Goal: Transaction & Acquisition: Purchase product/service

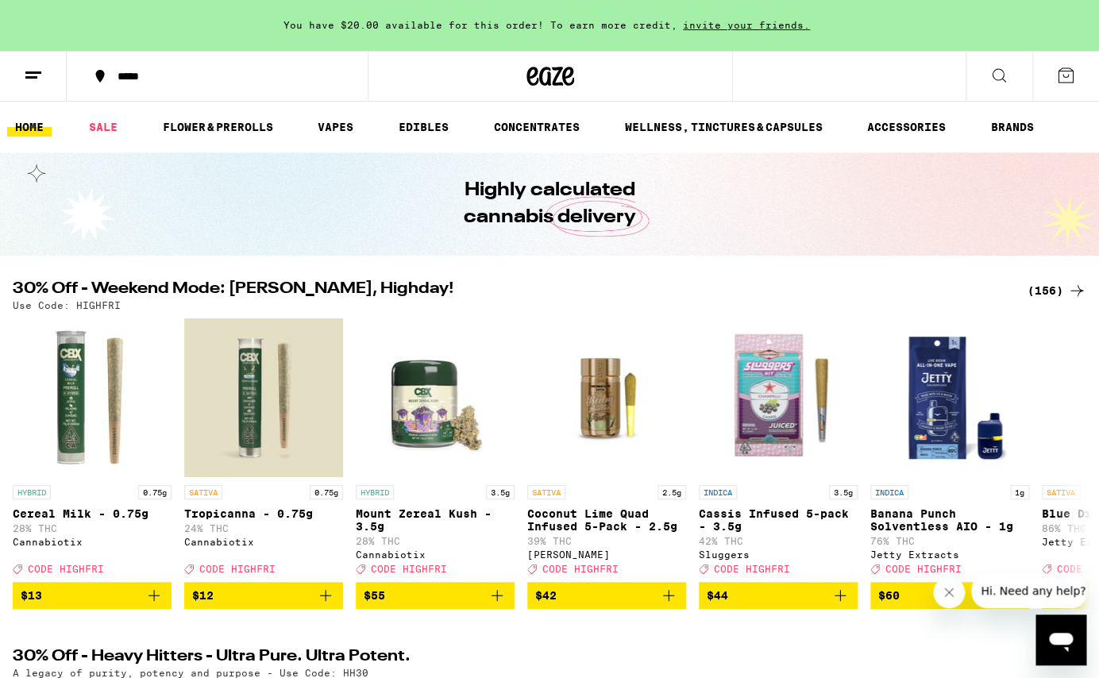
click at [1072, 76] on icon at bounding box center [1065, 75] width 19 height 19
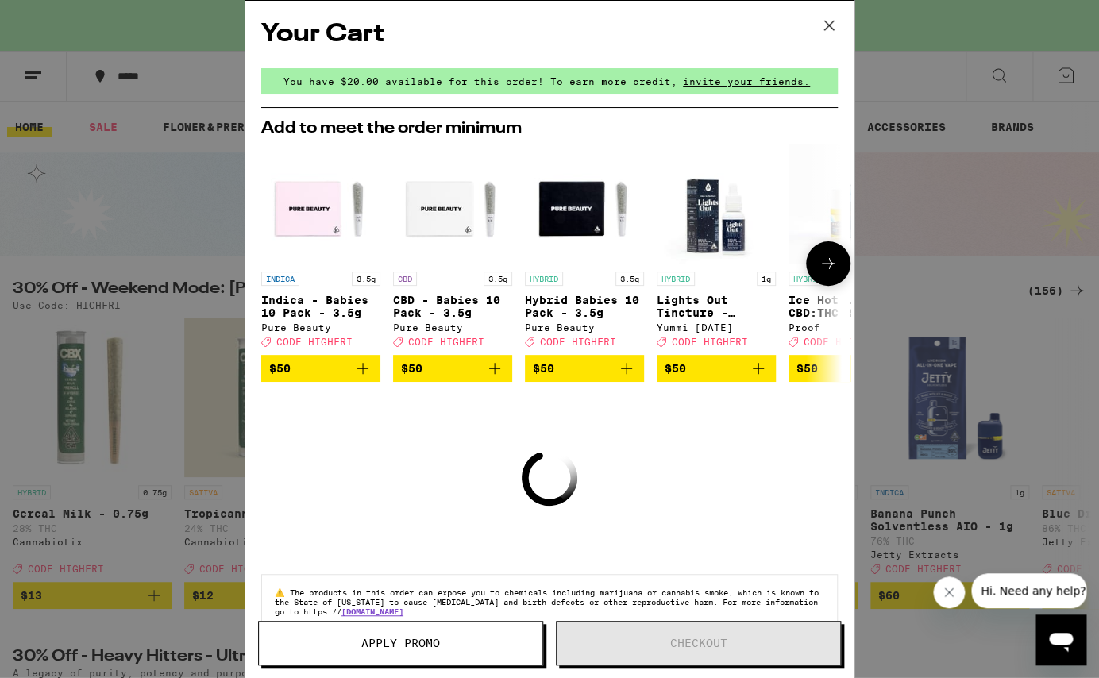
click at [710, 225] on img "Open page for Lights Out Tincture - 1000mg from Yummi Karma" at bounding box center [716, 204] width 119 height 119
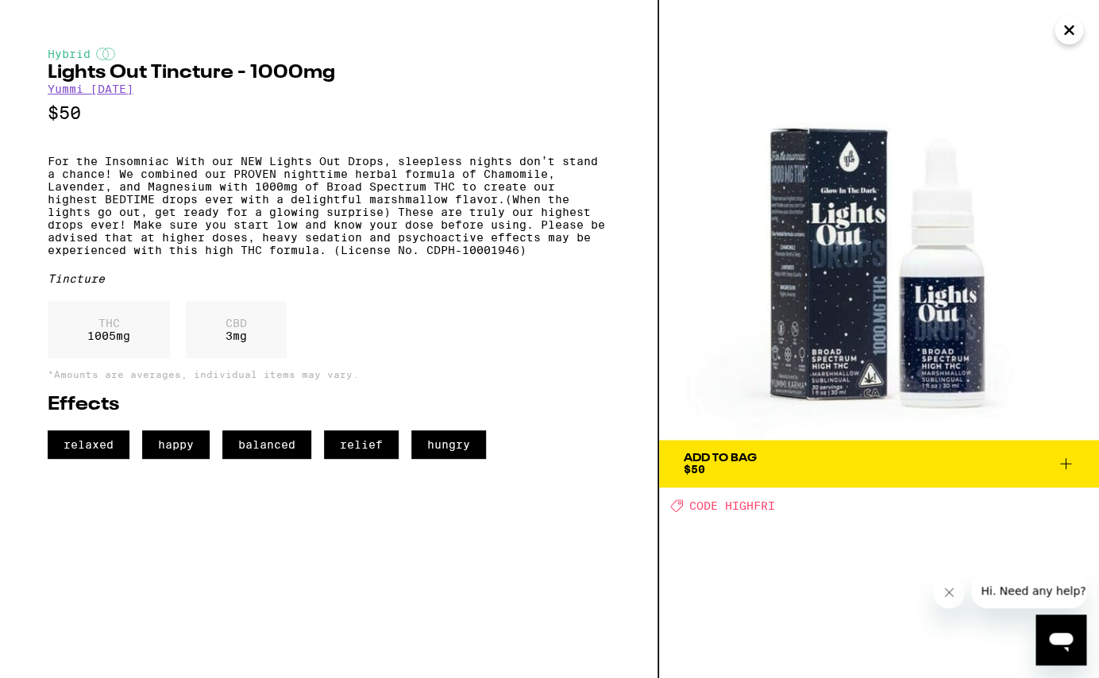
click at [1070, 464] on icon at bounding box center [1065, 463] width 11 height 11
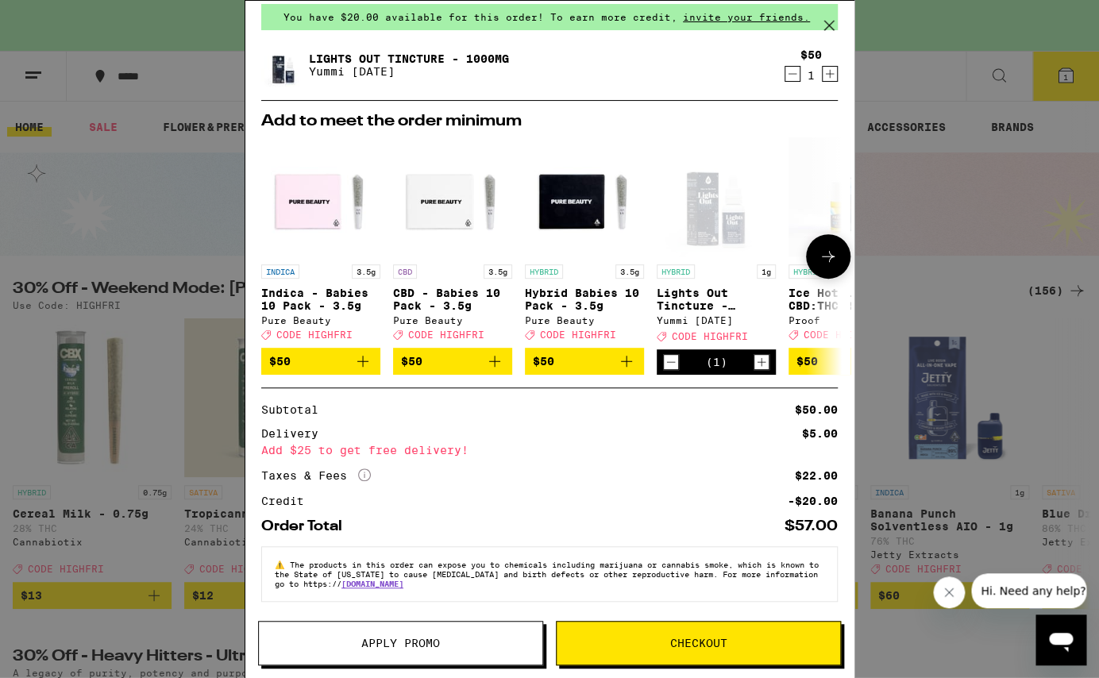
scroll to position [79, 0]
click at [718, 331] on span "CODE HIGHFRI" at bounding box center [710, 336] width 76 height 10
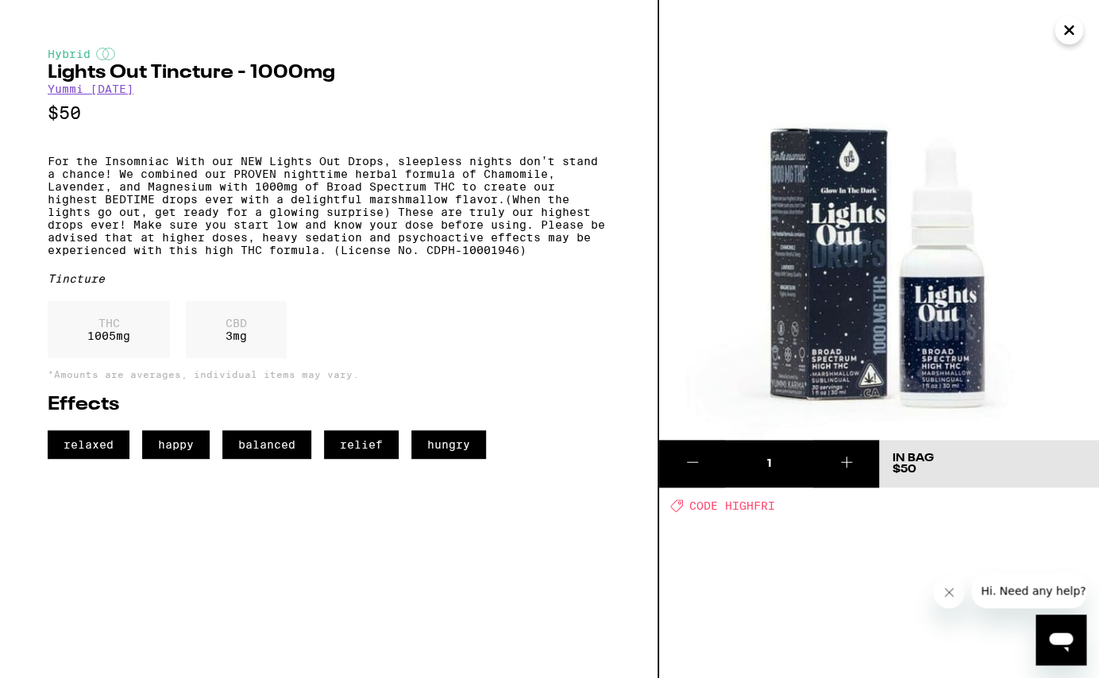
click at [747, 507] on span "CODE HIGHFRI" at bounding box center [732, 506] width 86 height 13
click at [952, 590] on icon "Close message from company" at bounding box center [949, 593] width 8 height 8
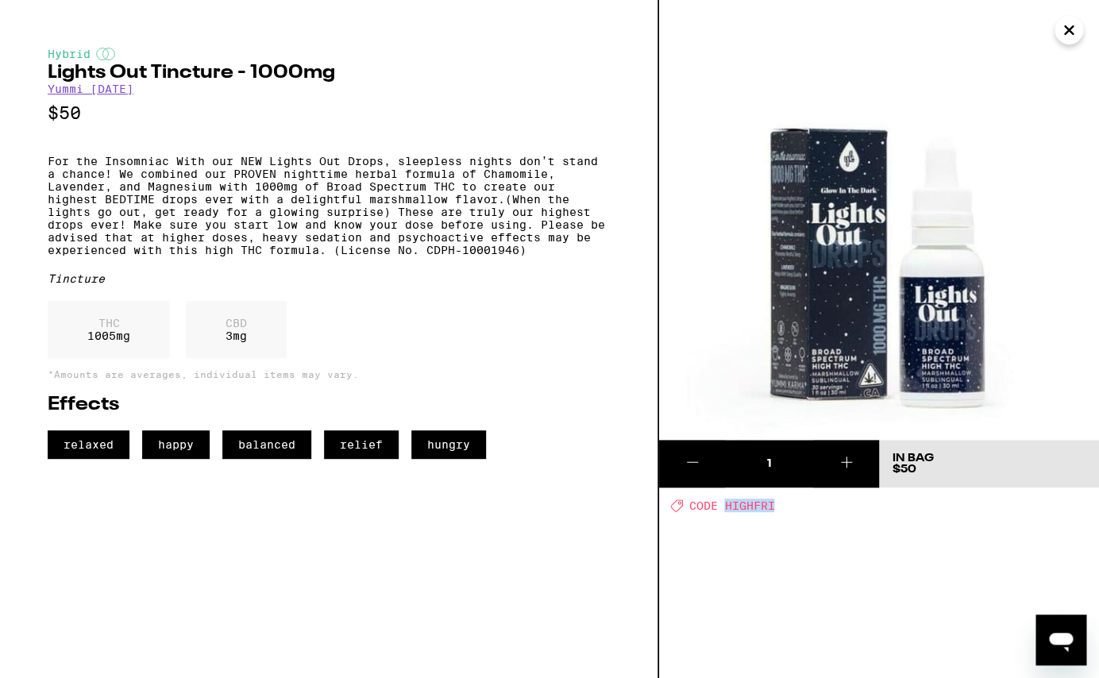
click at [1060, 30] on icon "Close" at bounding box center [1069, 30] width 19 height 24
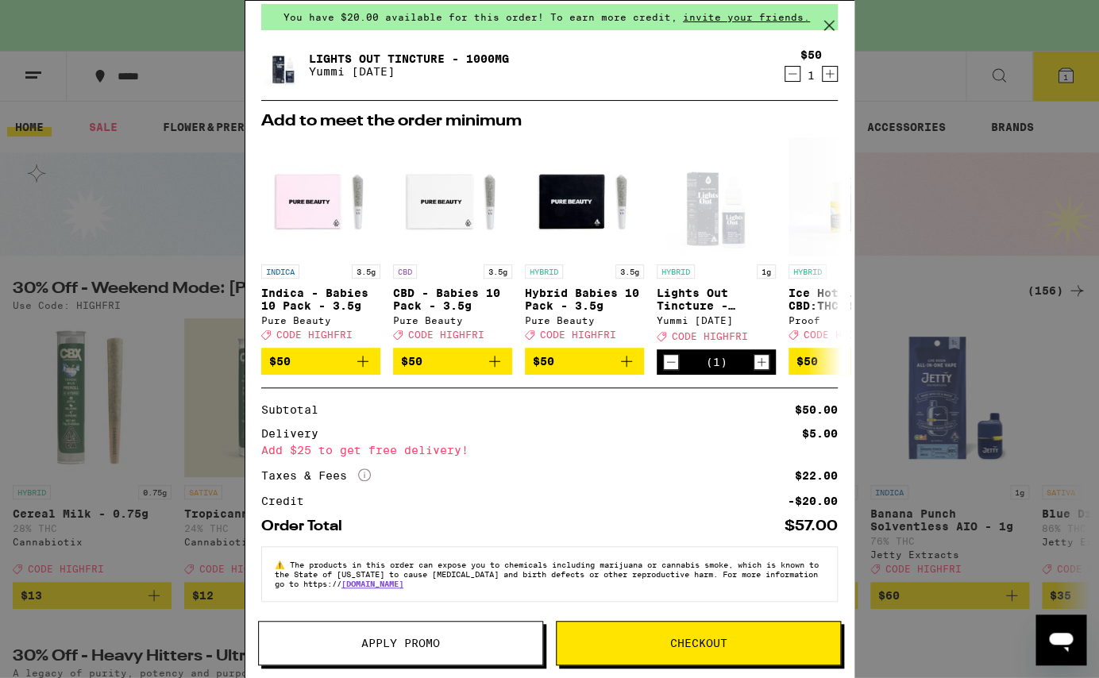
click at [496, 644] on span "Apply Promo" at bounding box center [401, 643] width 284 height 11
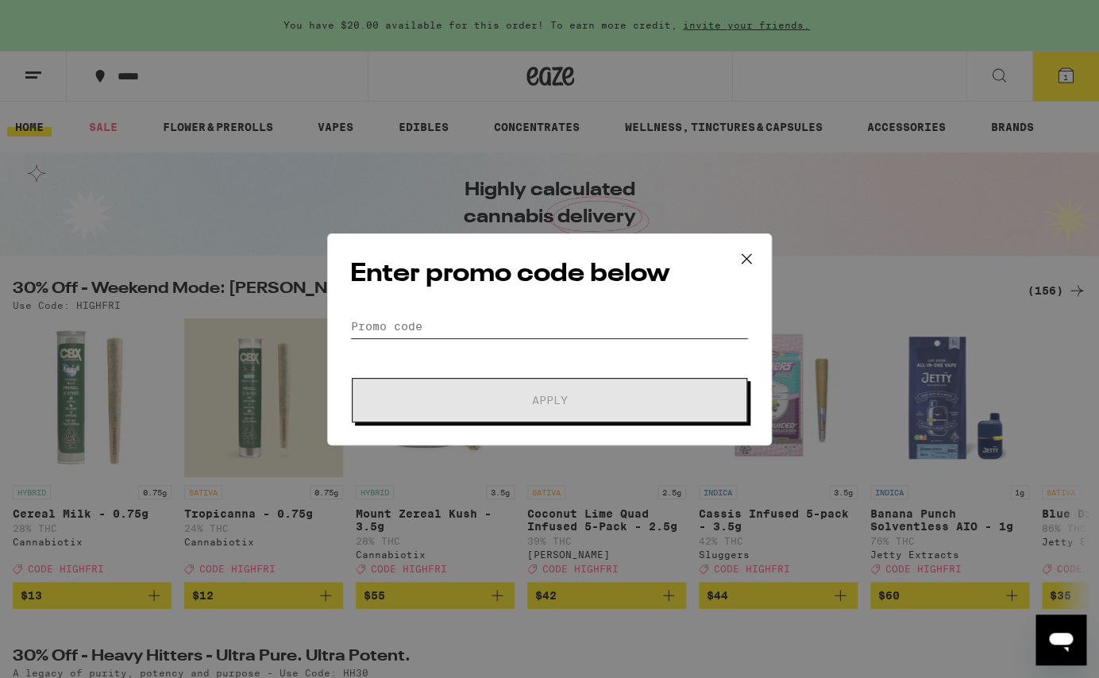
click at [409, 325] on input "Promo Code" at bounding box center [549, 327] width 399 height 24
paste input "HIGHFRI"
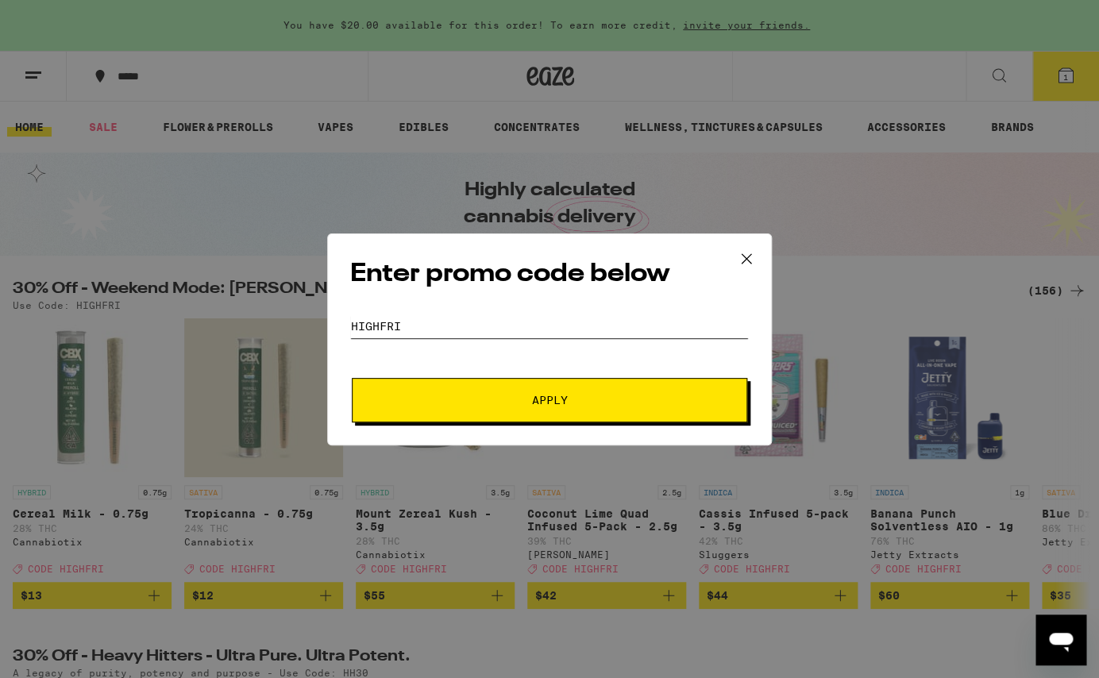
scroll to position [6, 0]
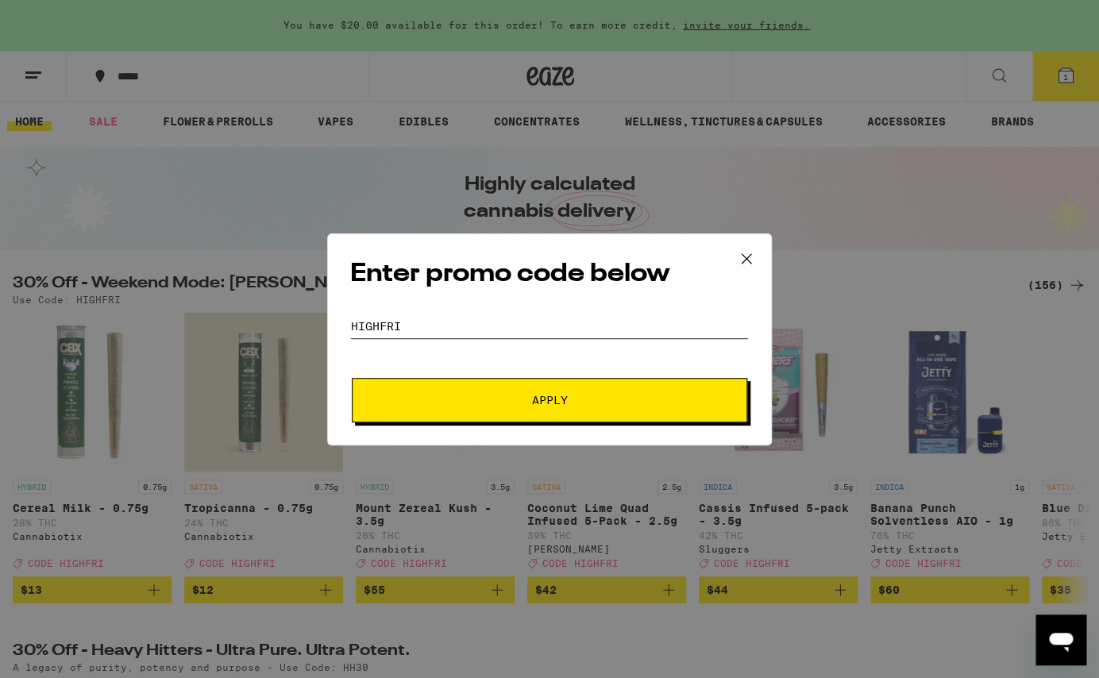
type input "HIGHFRI"
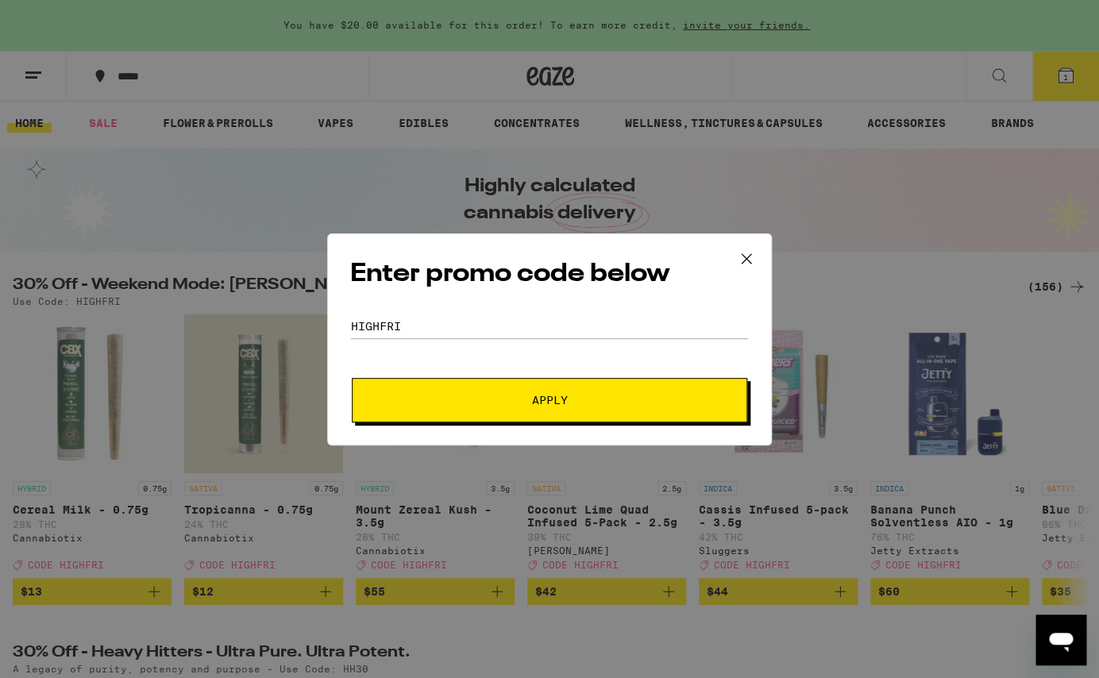
click at [581, 407] on button "Apply" at bounding box center [550, 400] width 396 height 44
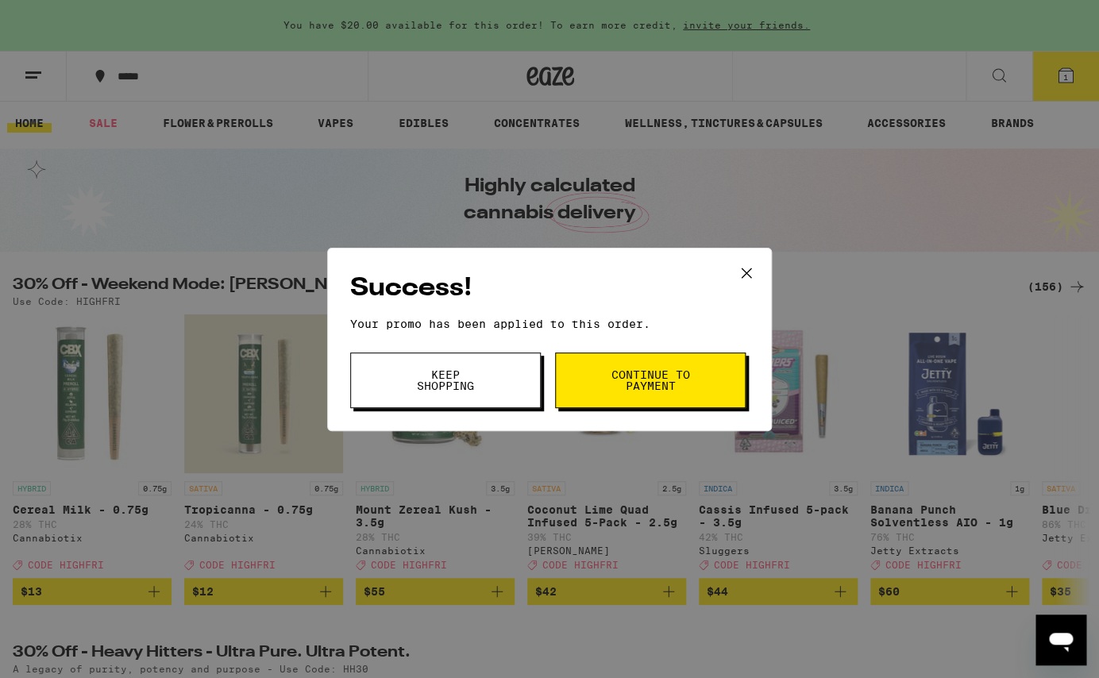
click at [501, 385] on button "Keep Shopping" at bounding box center [445, 381] width 191 height 56
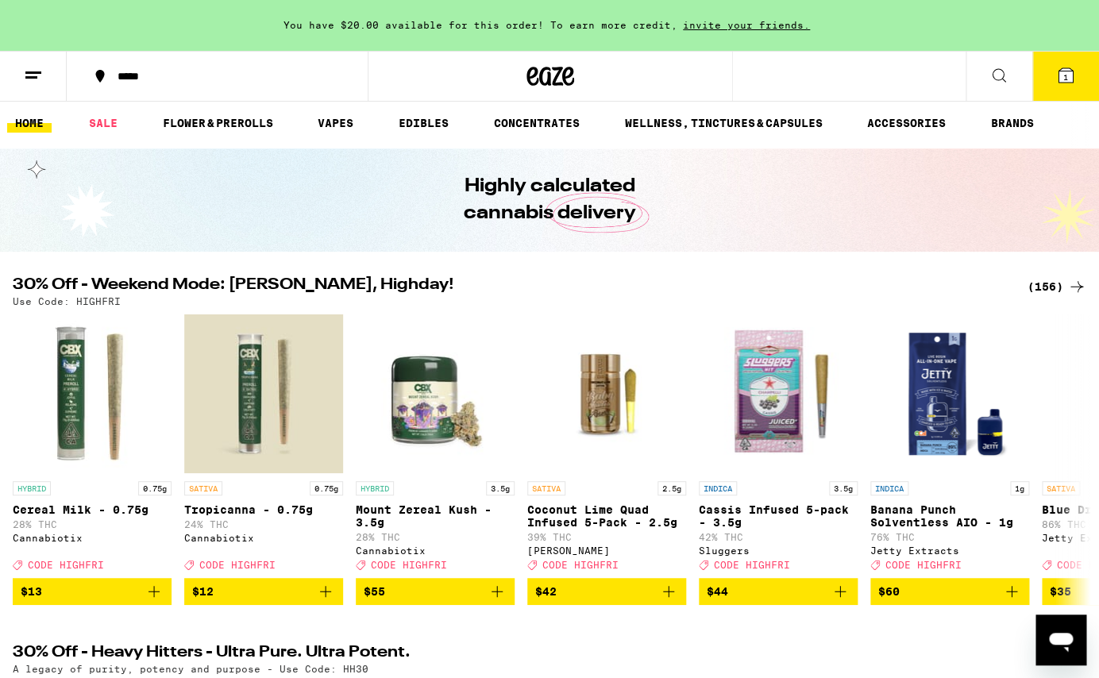
click at [1065, 83] on icon at bounding box center [1066, 75] width 14 height 14
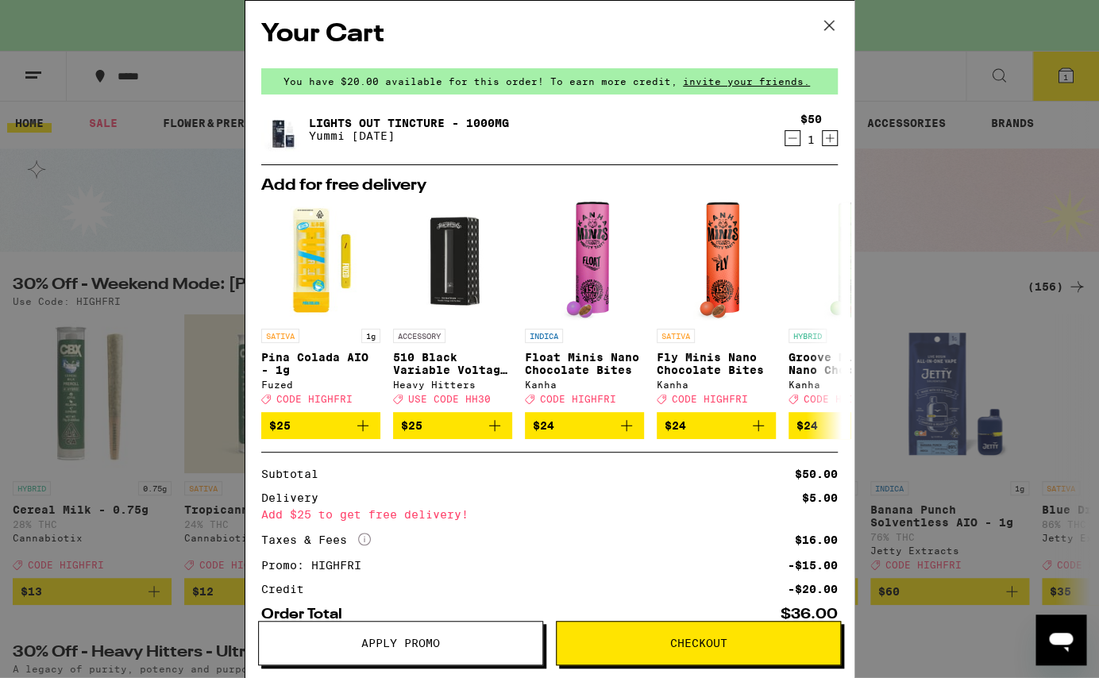
click at [833, 143] on icon "Increment" at bounding box center [830, 138] width 14 height 19
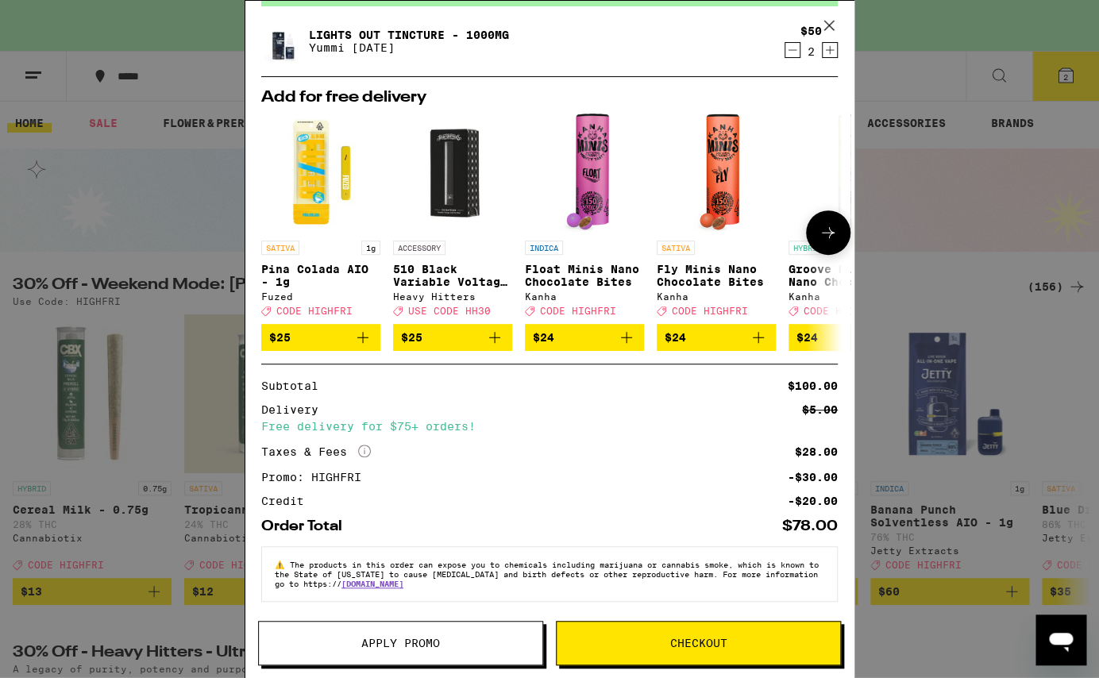
scroll to position [99, 0]
click at [689, 649] on span "Checkout" at bounding box center [698, 643] width 57 height 11
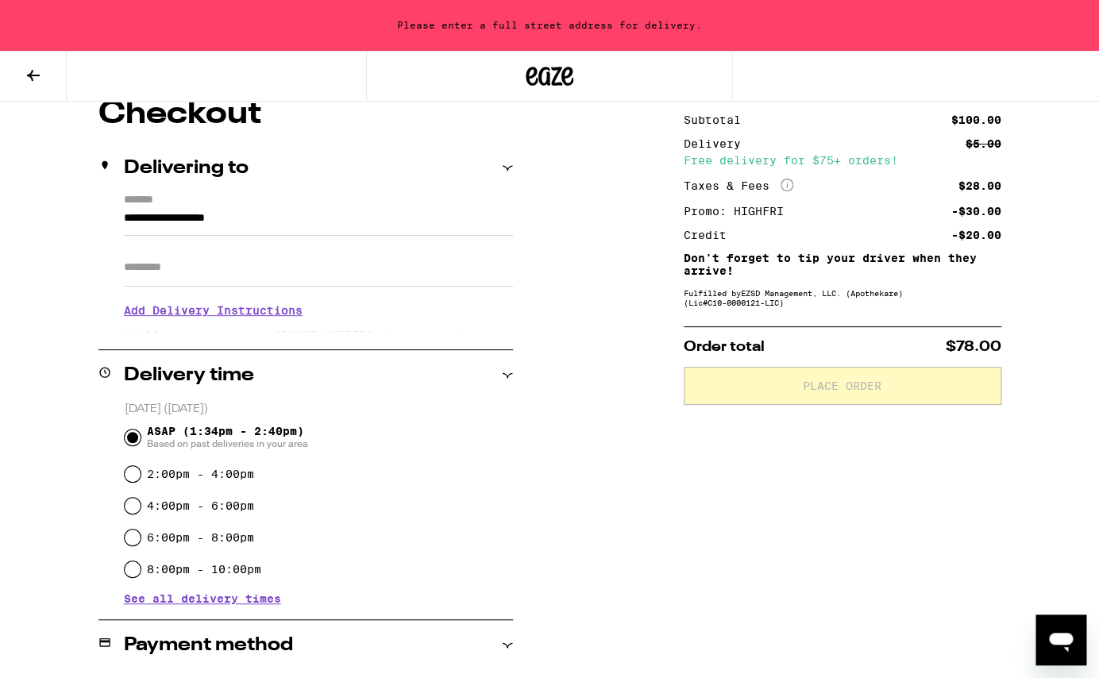
scroll to position [147, 0]
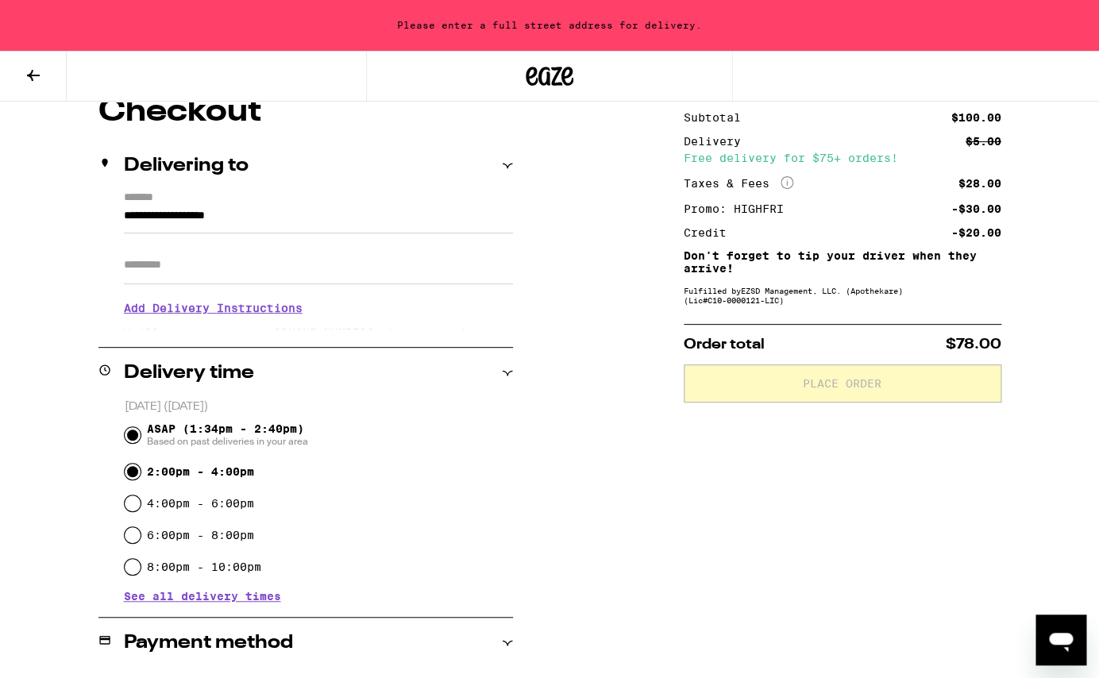
drag, startPoint x: 137, startPoint y: 472, endPoint x: 150, endPoint y: 472, distance: 13.5
click at [137, 472] on input "2:00pm - 4:00pm" at bounding box center [133, 472] width 16 height 16
radio input "true"
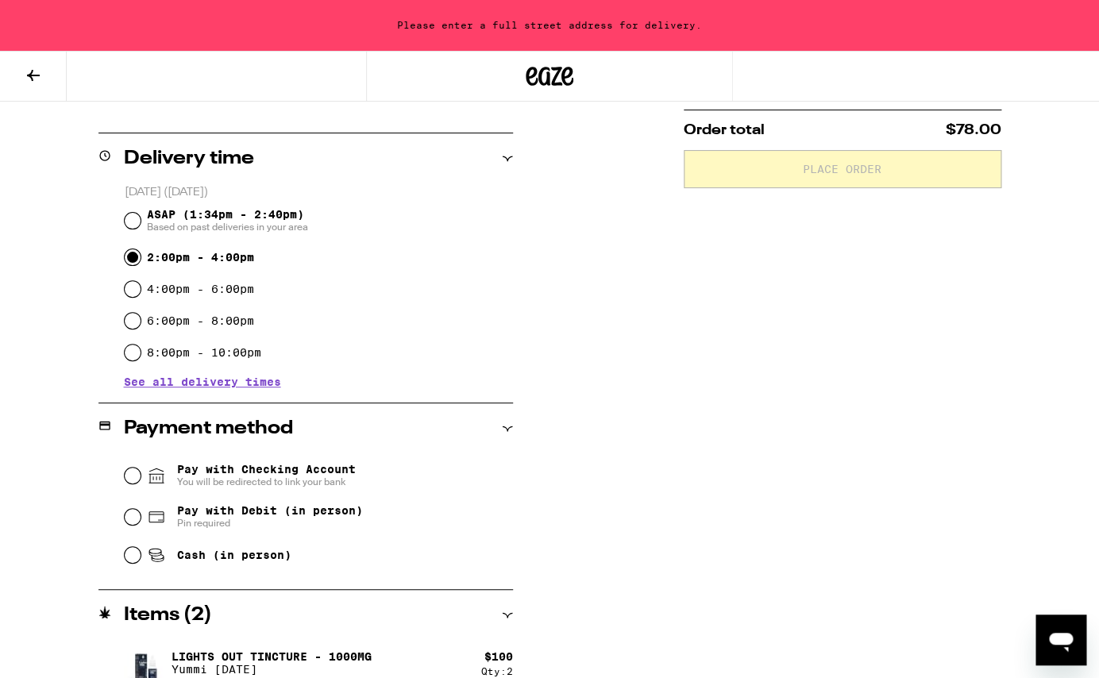
scroll to position [362, 0]
click at [134, 516] on input "Pay with Debit (in person) Pin required" at bounding box center [133, 516] width 16 height 16
radio input "true"
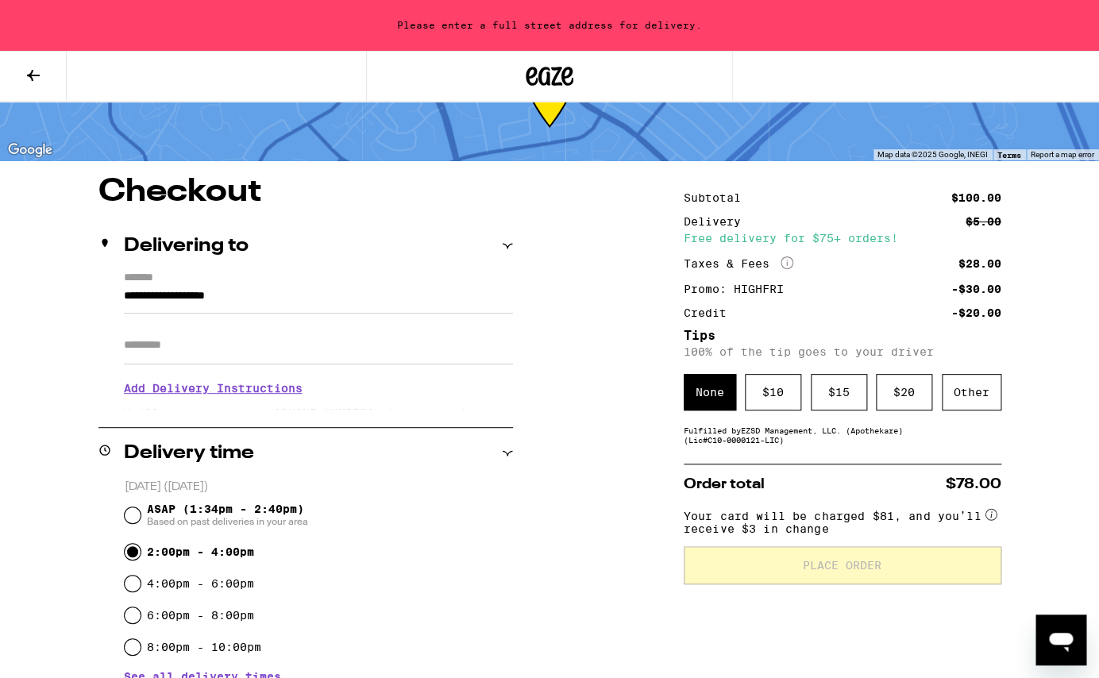
scroll to position [66, 0]
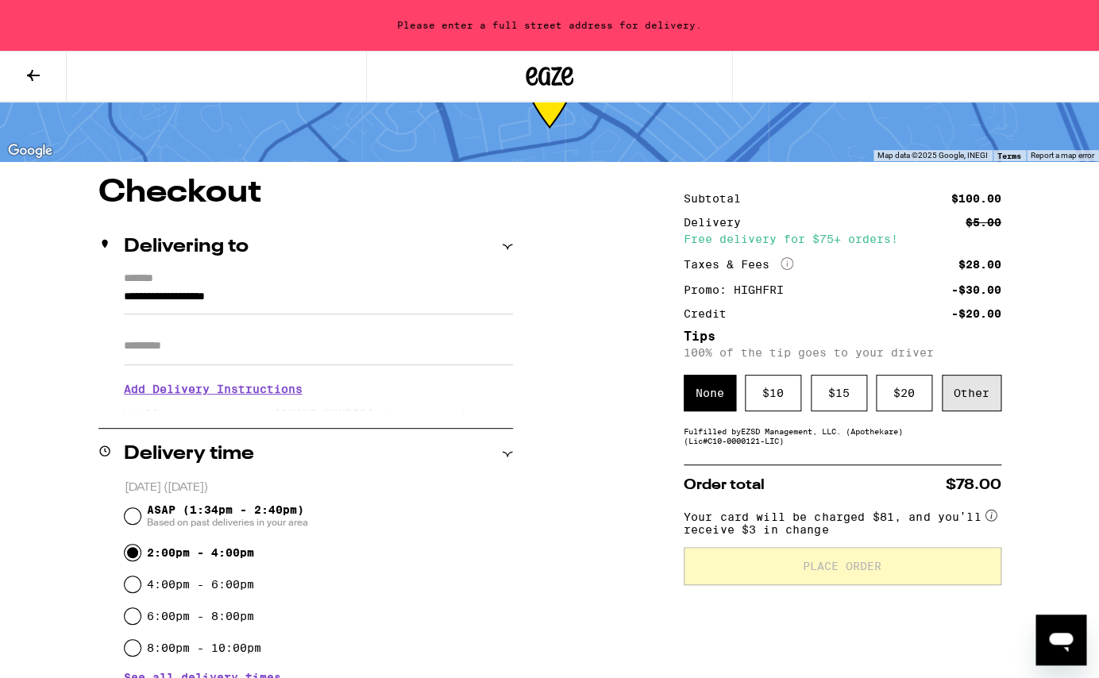
click at [979, 404] on div "Other" at bounding box center [972, 393] width 60 height 37
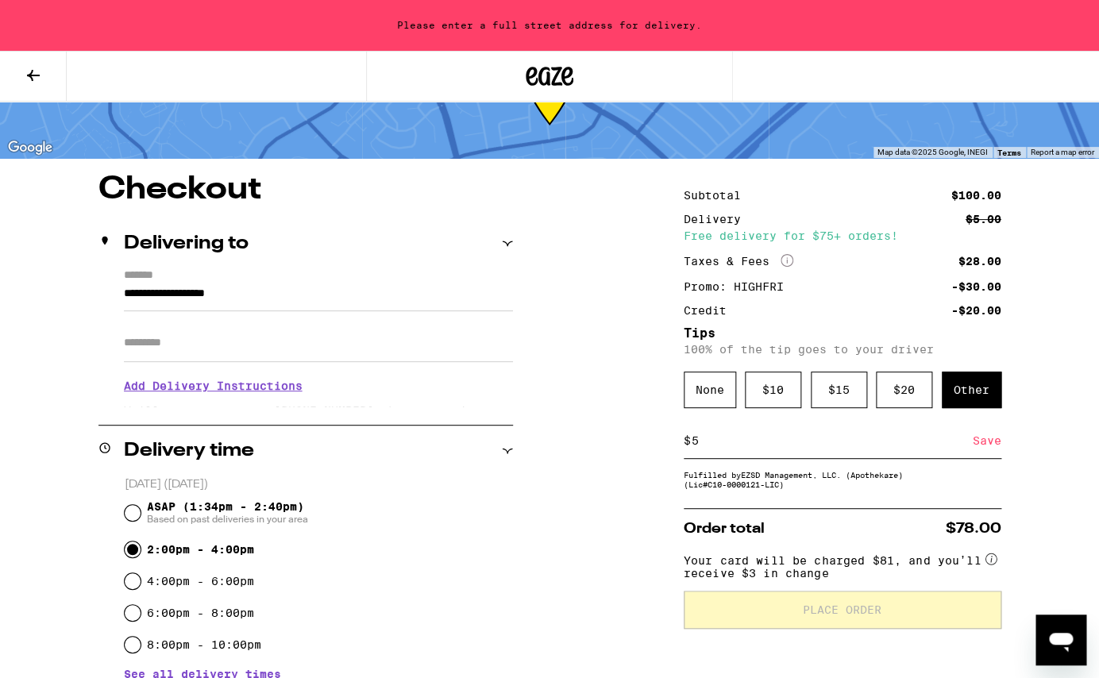
scroll to position [70, 0]
click at [898, 447] on input "5" at bounding box center [832, 440] width 282 height 14
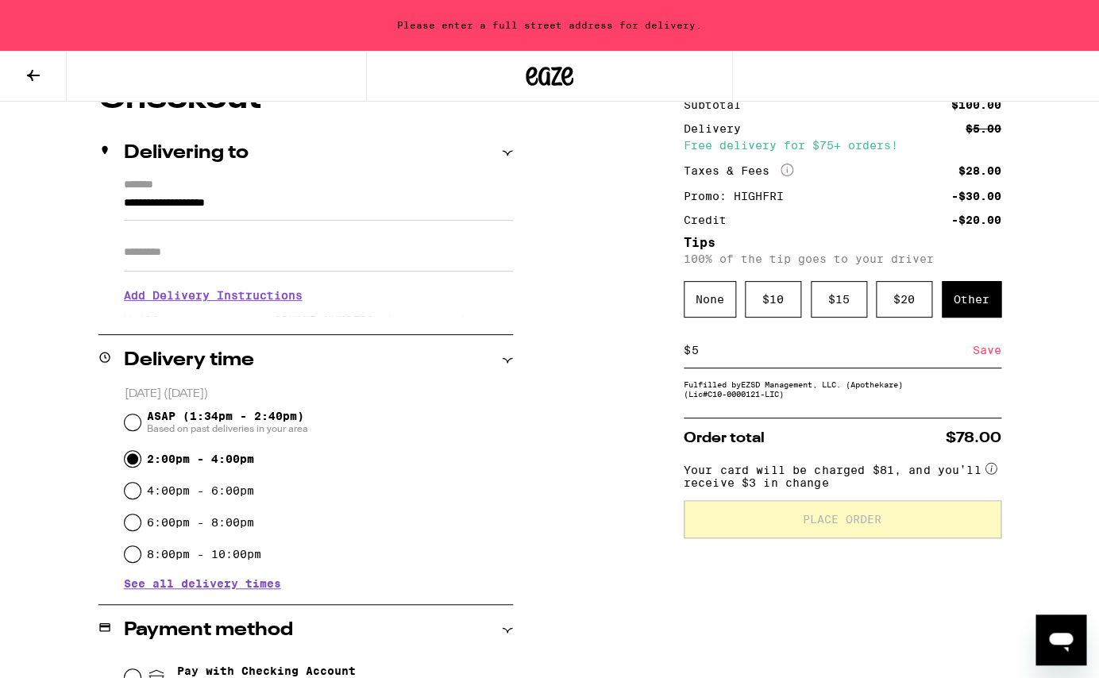
scroll to position [161, 0]
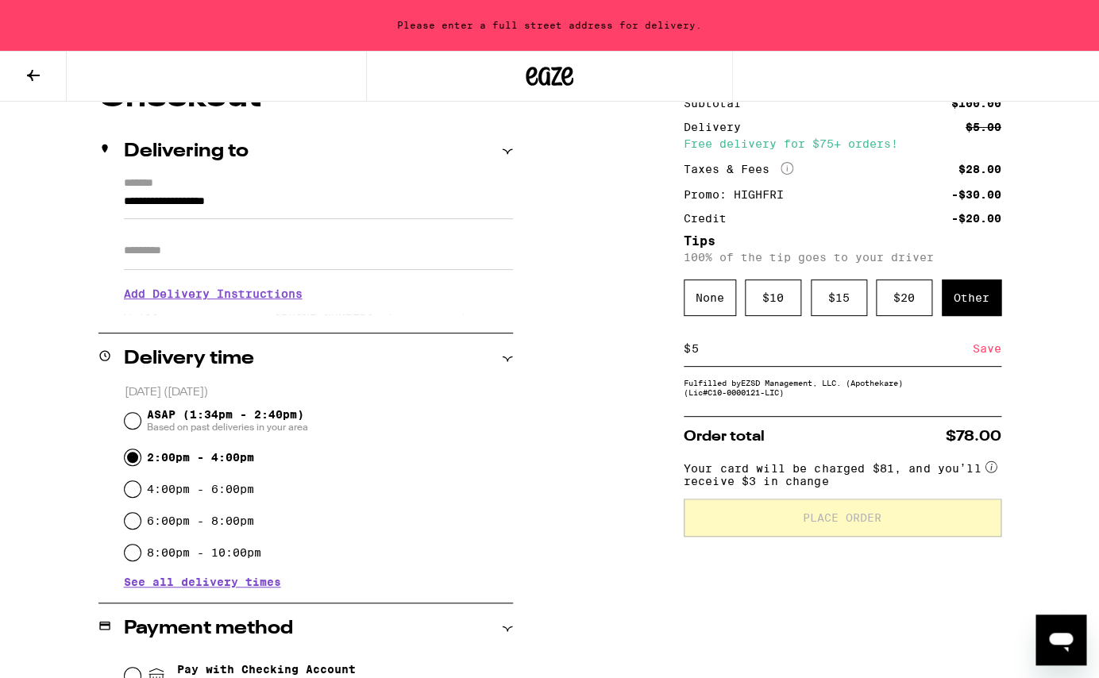
type input "5"
click at [994, 357] on div "Save" at bounding box center [987, 348] width 29 height 35
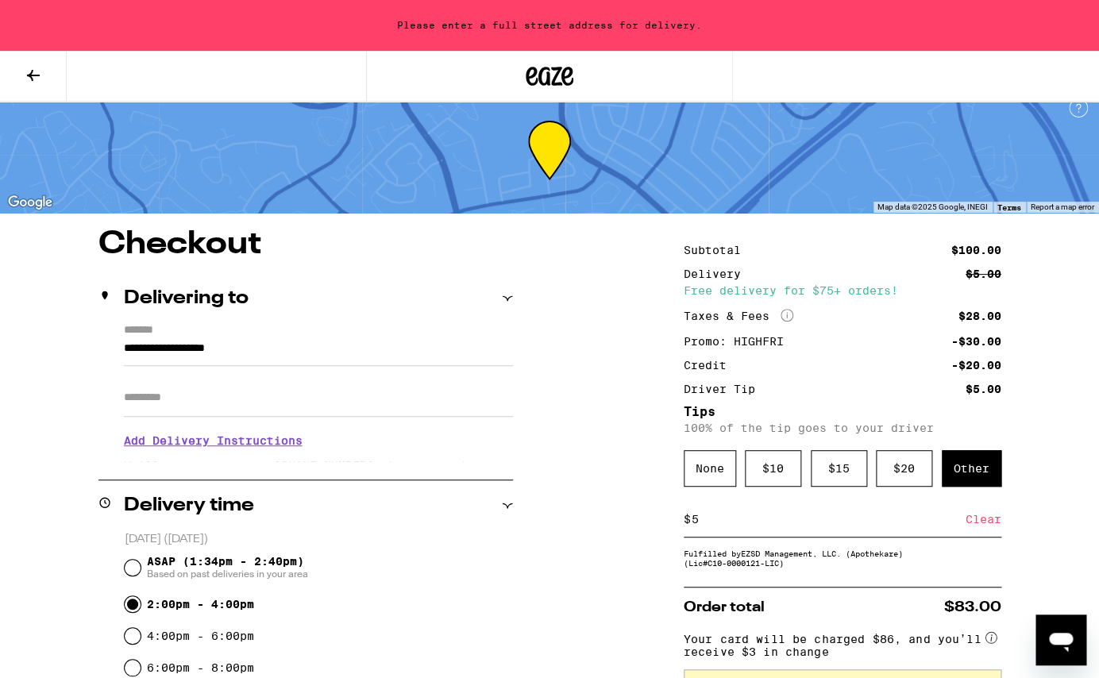
scroll to position [0, 0]
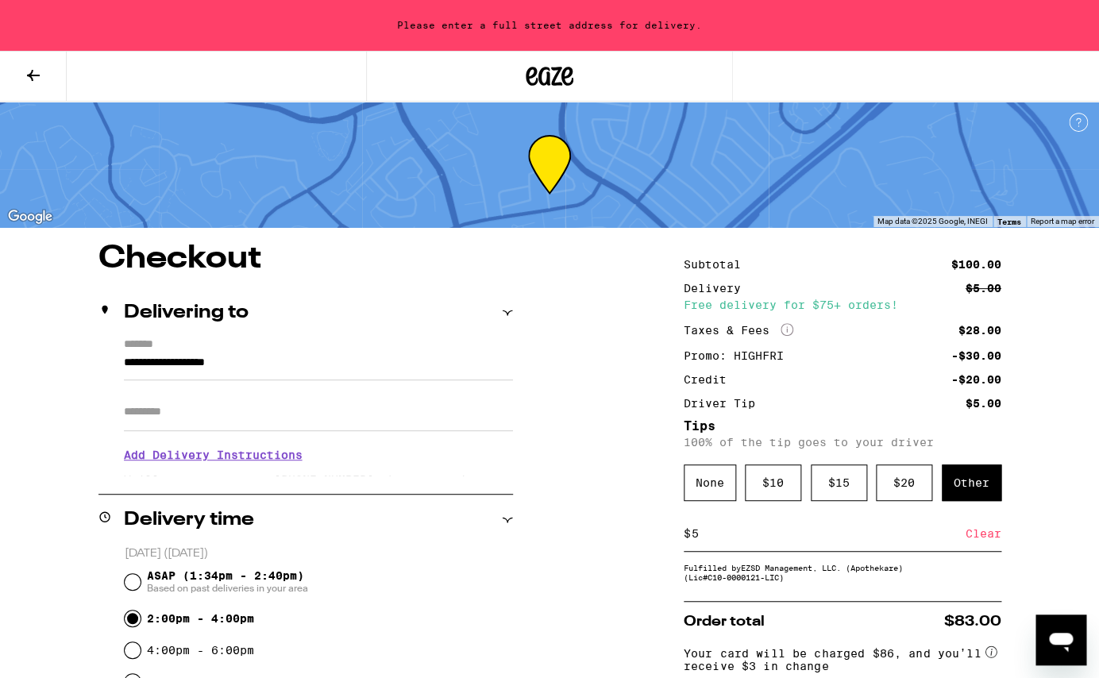
click at [124, 362] on input "**********" at bounding box center [318, 366] width 389 height 27
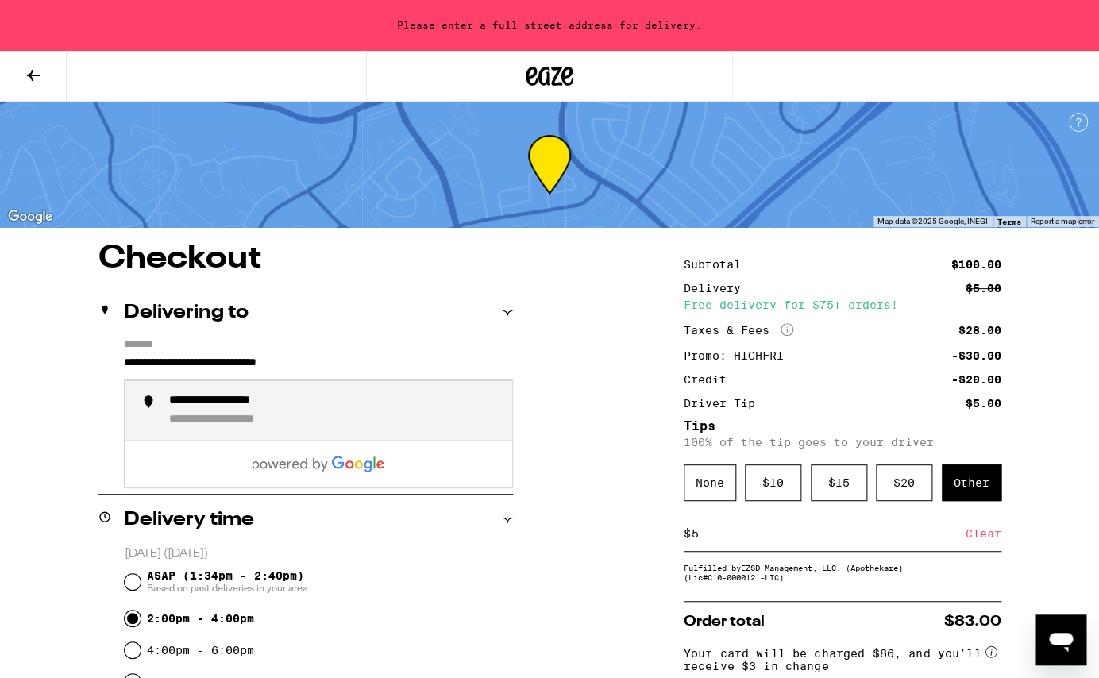
scroll to position [1, 0]
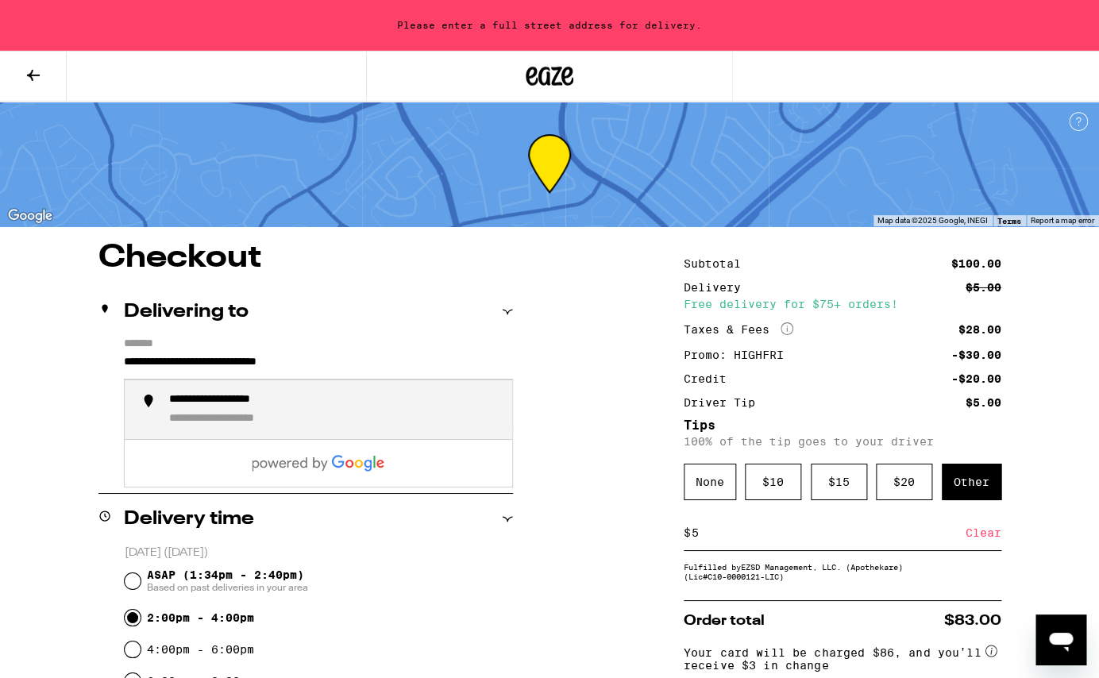
click at [184, 419] on div "**********" at bounding box center [244, 419] width 151 height 15
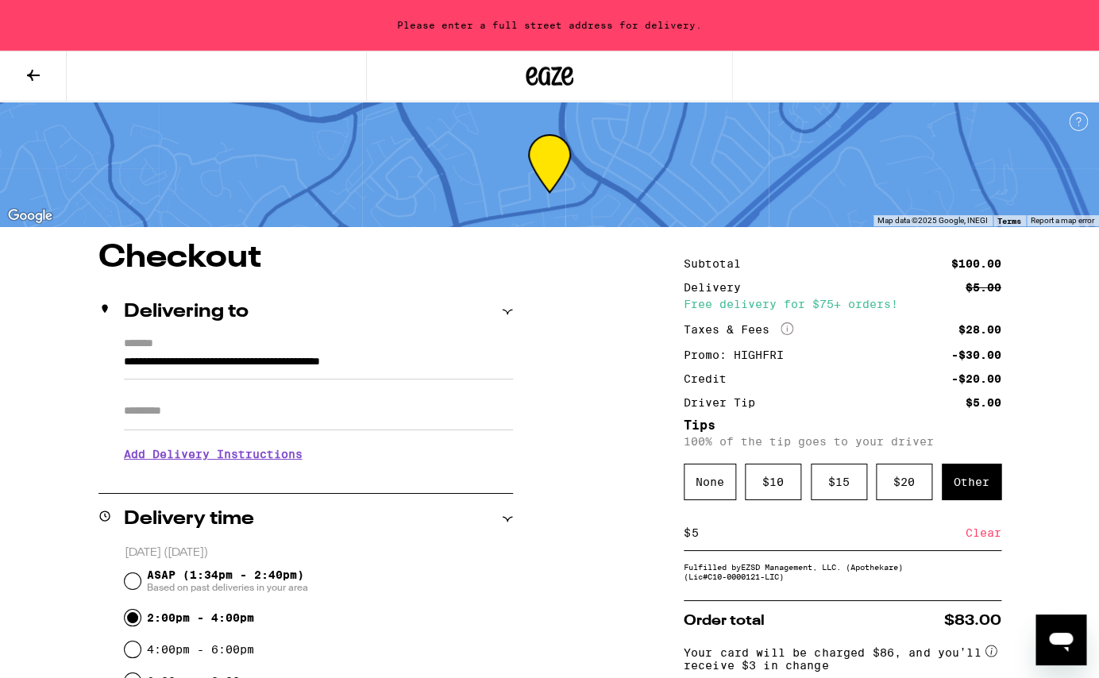
type input "**********"
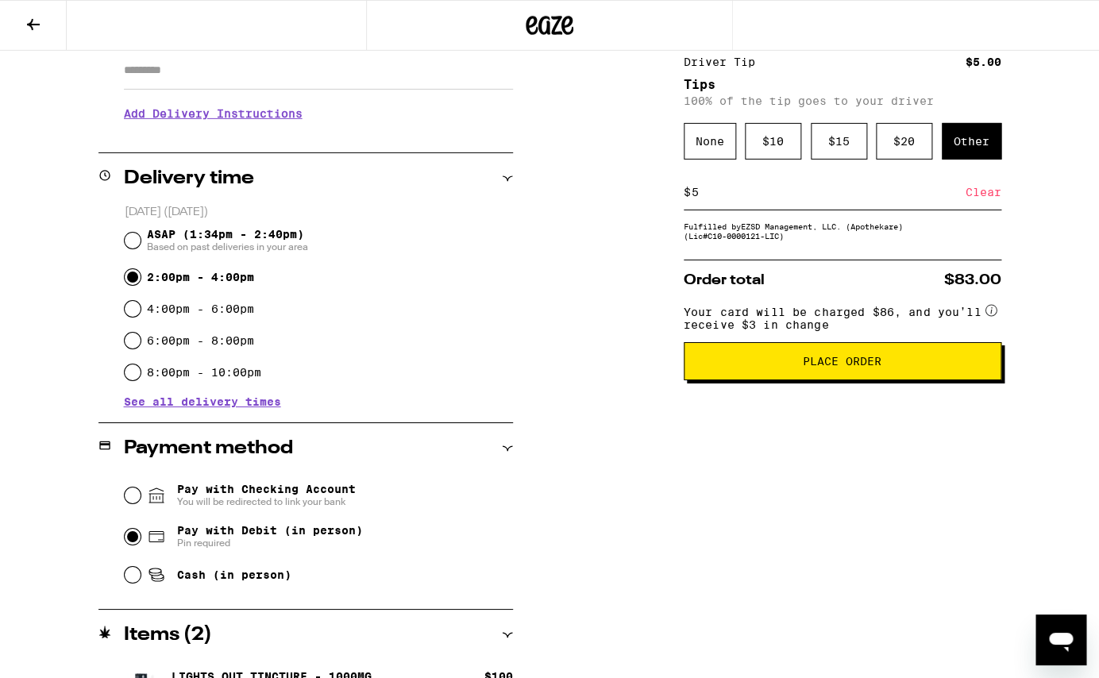
scroll to position [331, 0]
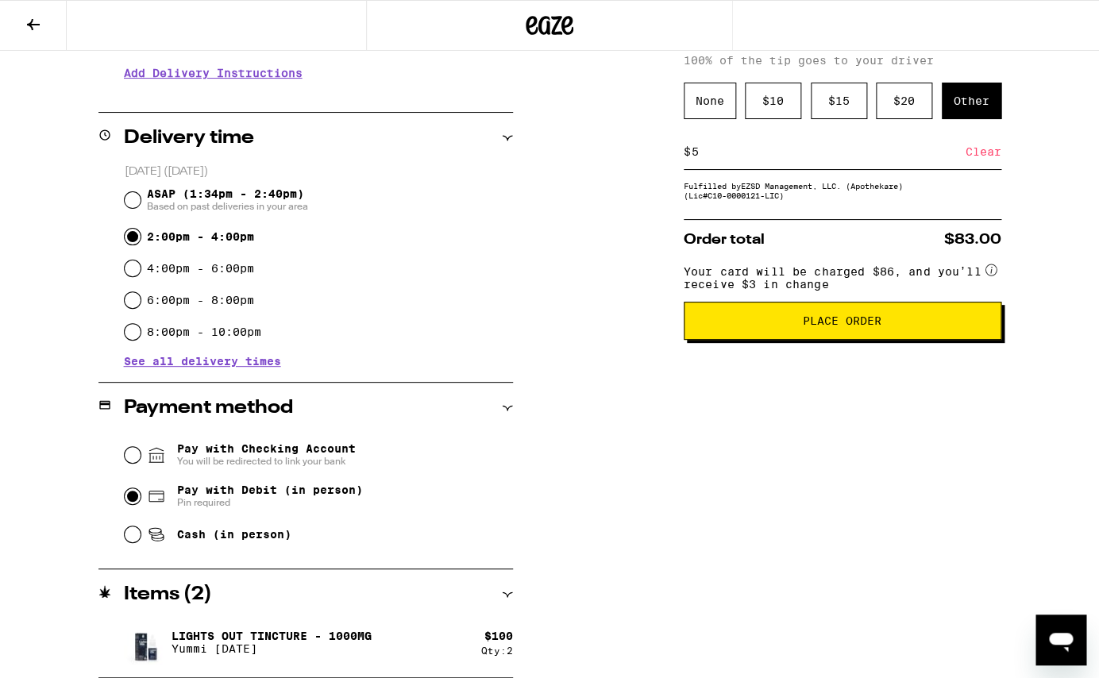
click at [792, 326] on span "Place Order" at bounding box center [842, 320] width 291 height 11
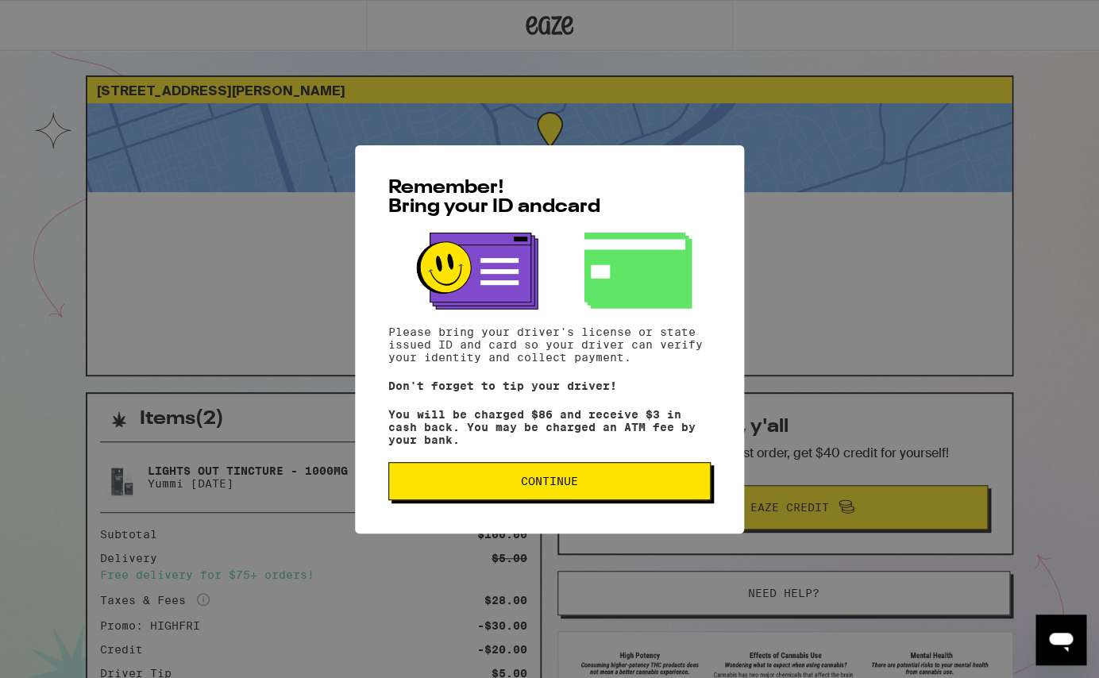
scroll to position [5, 0]
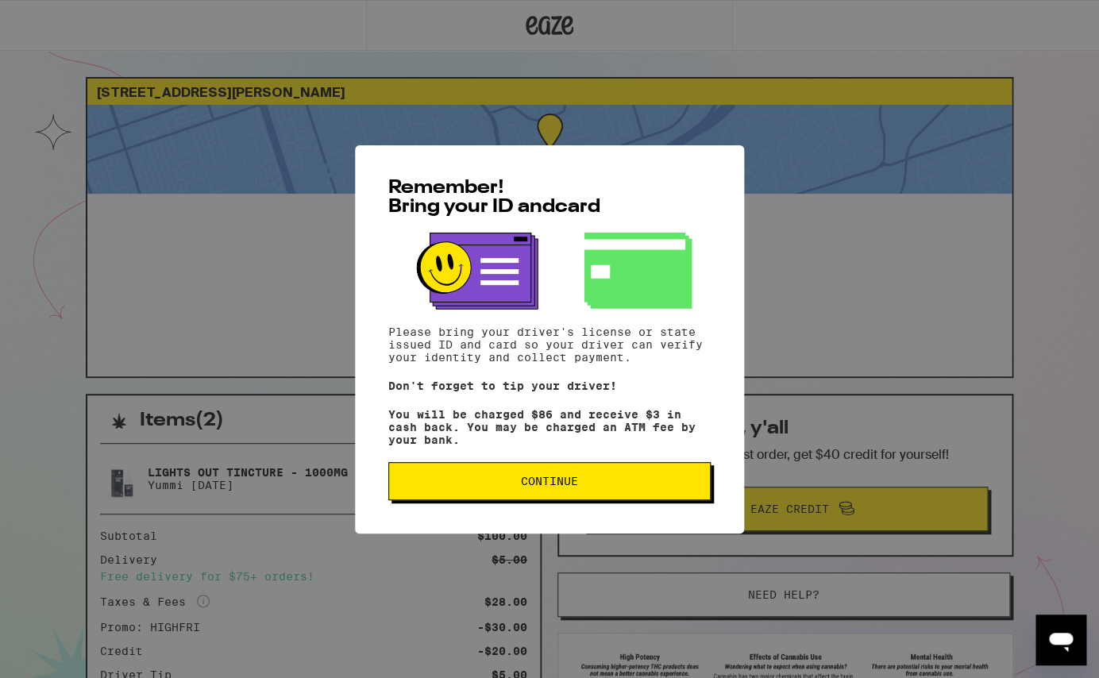
click at [593, 493] on button "Continue" at bounding box center [549, 481] width 322 height 38
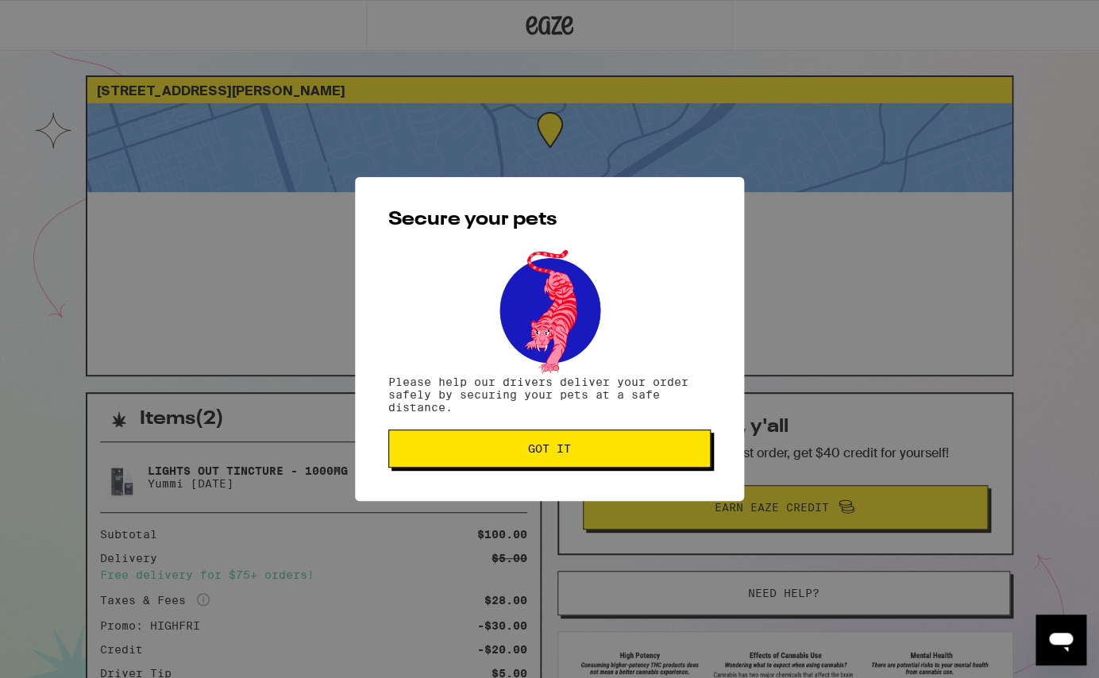
scroll to position [10, 0]
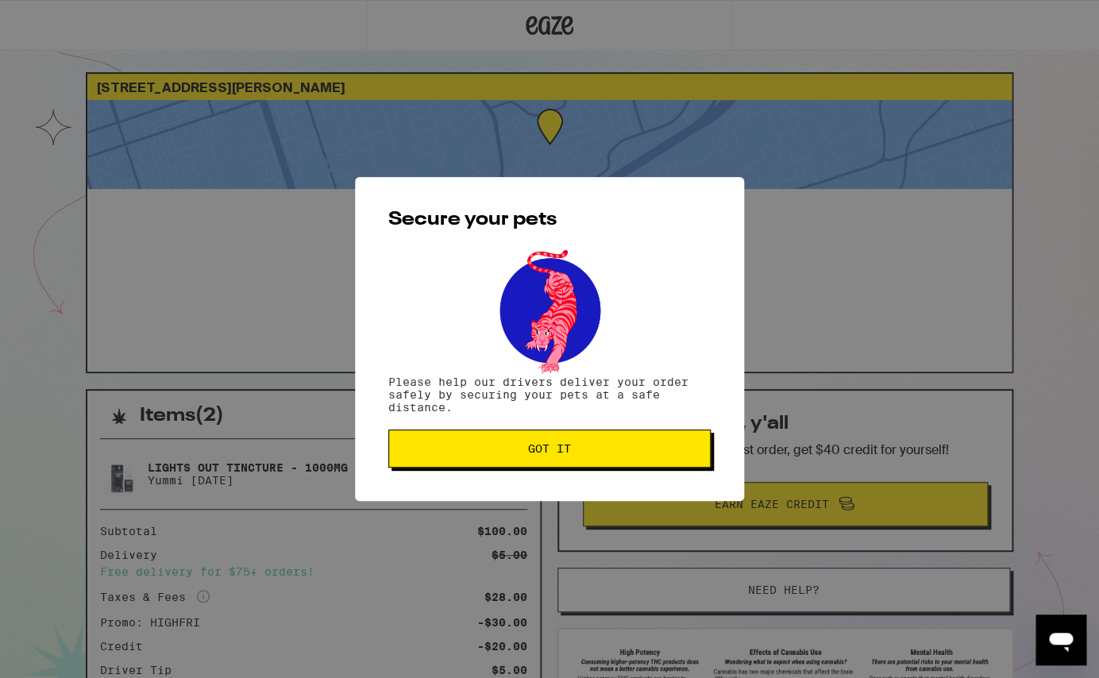
click at [584, 445] on button "Got it" at bounding box center [549, 449] width 322 height 38
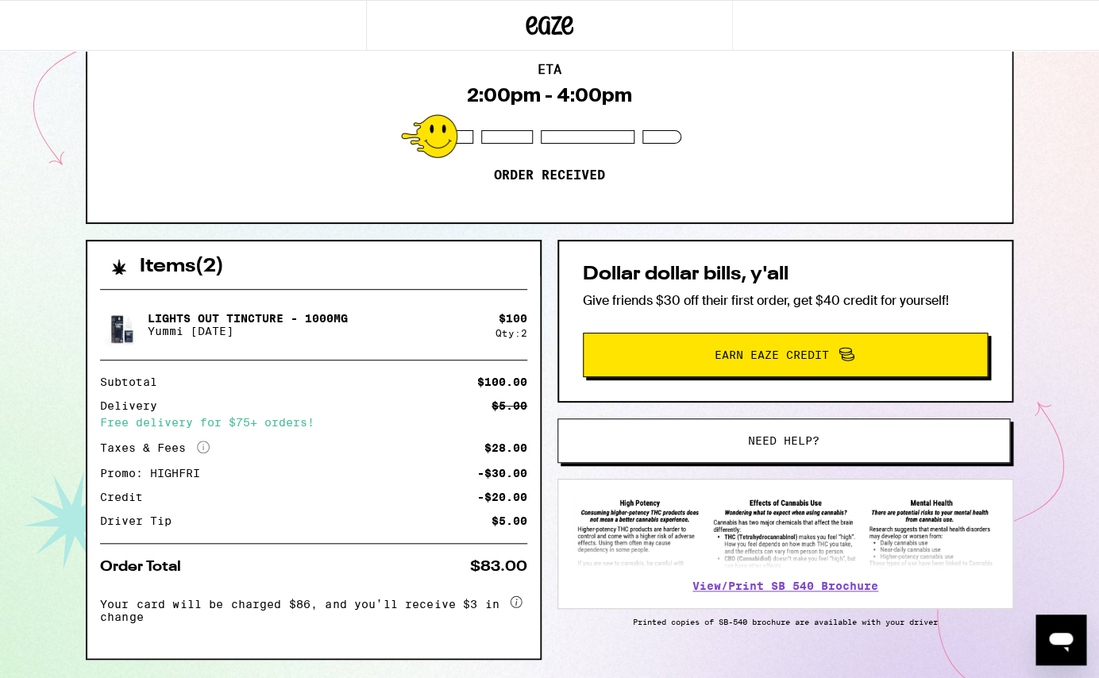
scroll to position [0, 0]
